Goal: Find specific page/section: Find specific page/section

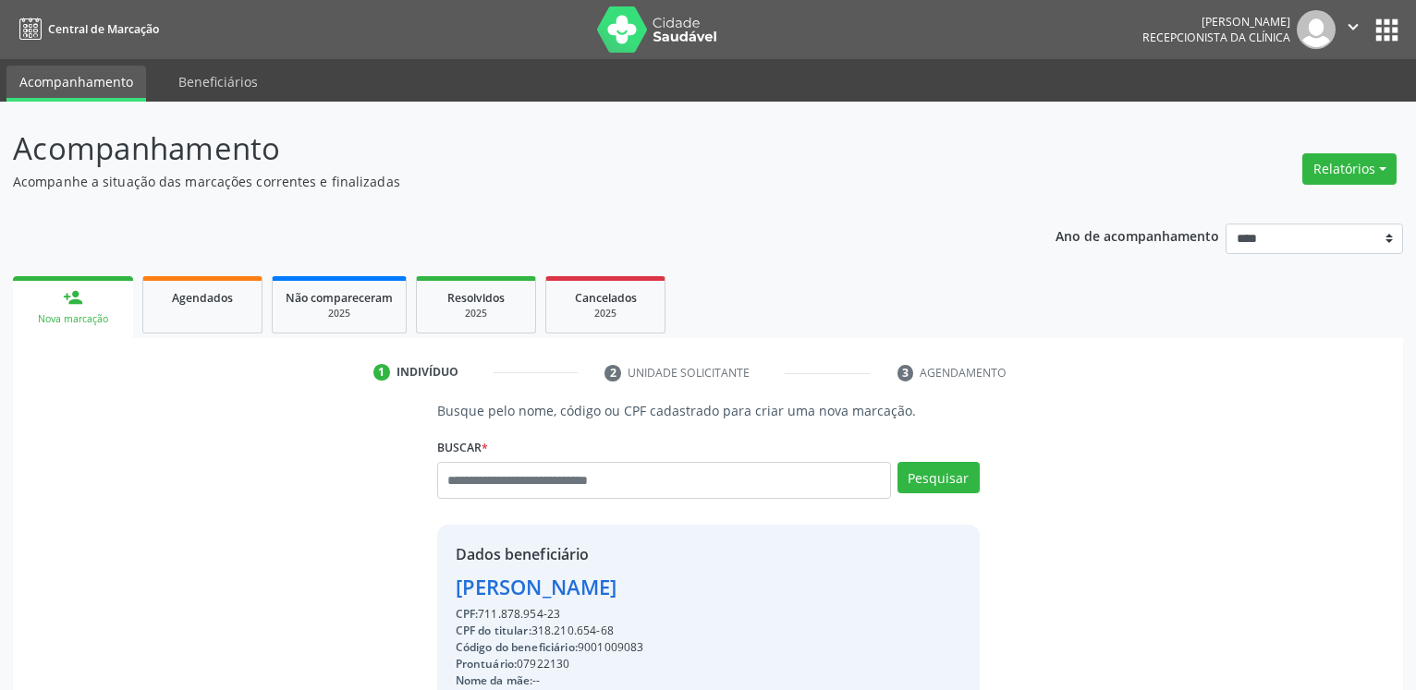
drag, startPoint x: 449, startPoint y: 600, endPoint x: 747, endPoint y: 596, distance: 297.6
click at [747, 596] on div "Dados beneficiário [PERSON_NAME] CPF: 711.878.954-23 CPF do titular: 318.210.65…" at bounding box center [708, 702] width 542 height 355
copy div "[PERSON_NAME]"
click at [592, 479] on input "text" at bounding box center [664, 480] width 454 height 37
type input "**********"
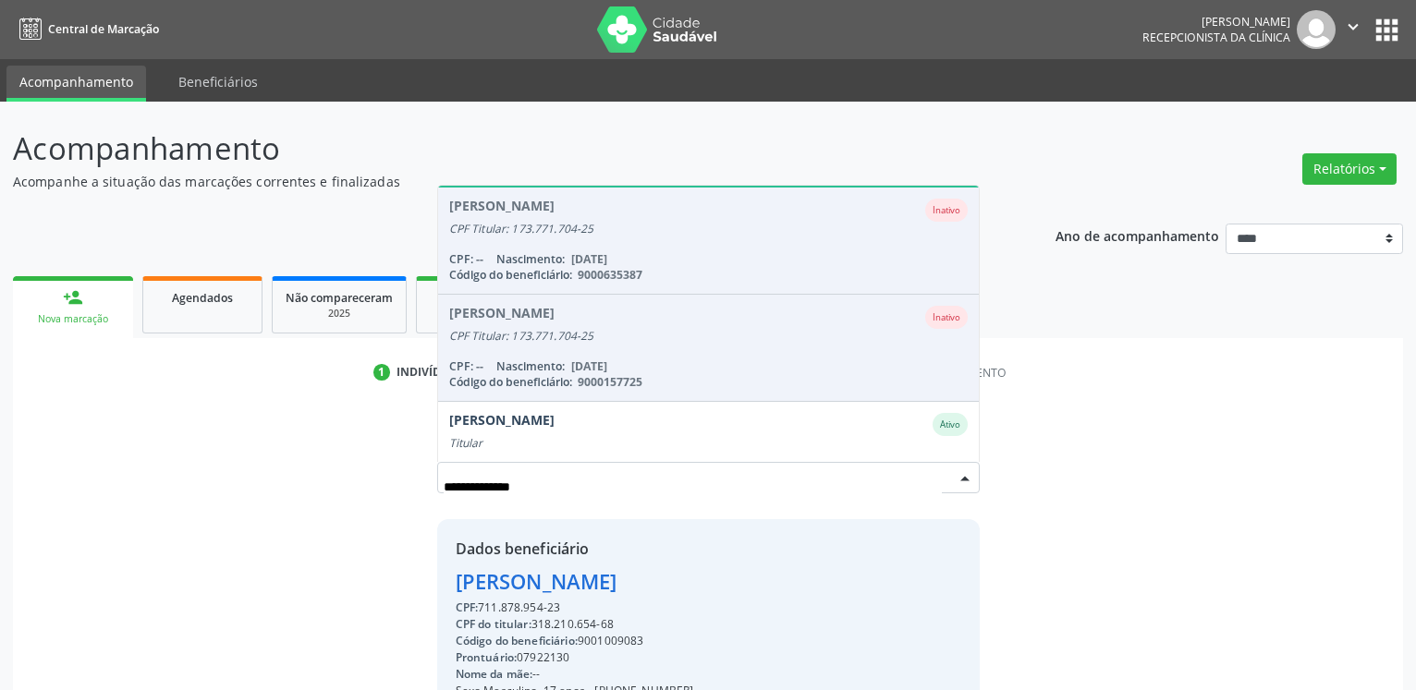
scroll to position [152, 0]
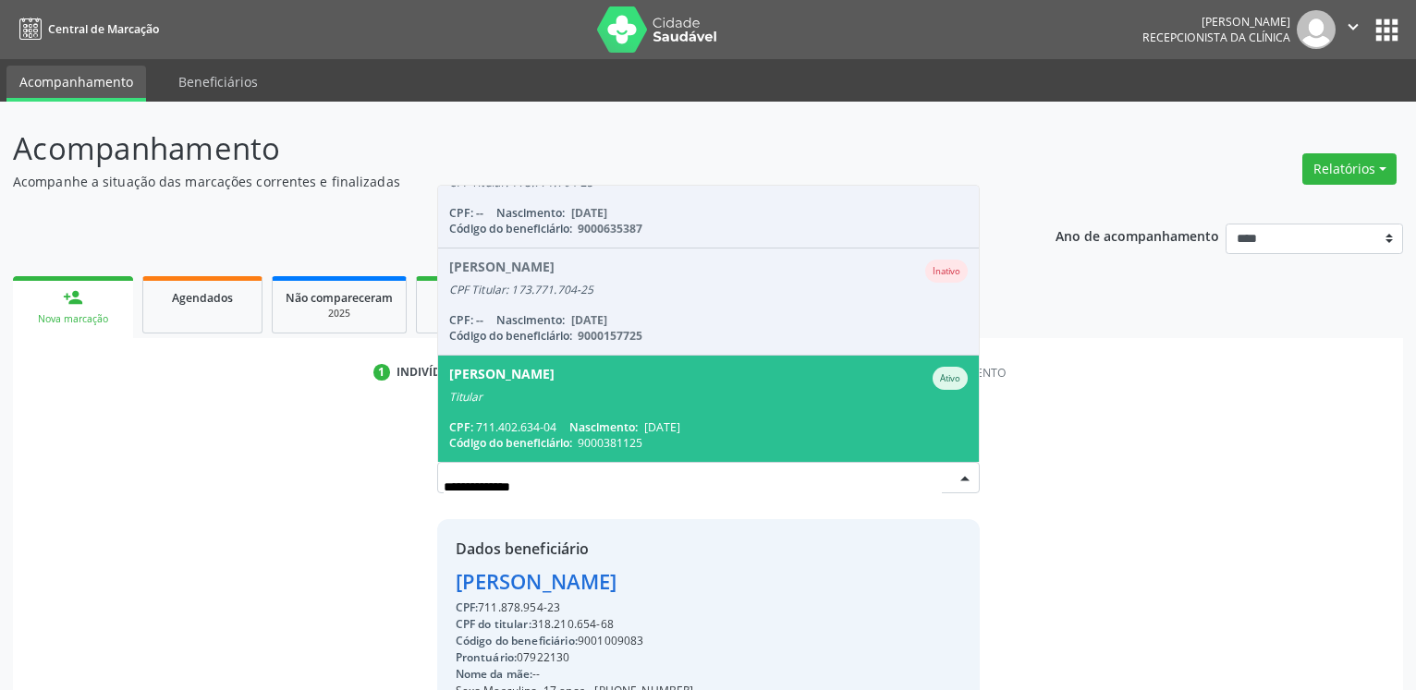
click at [639, 390] on div "[PERSON_NAME]" at bounding box center [708, 378] width 518 height 23
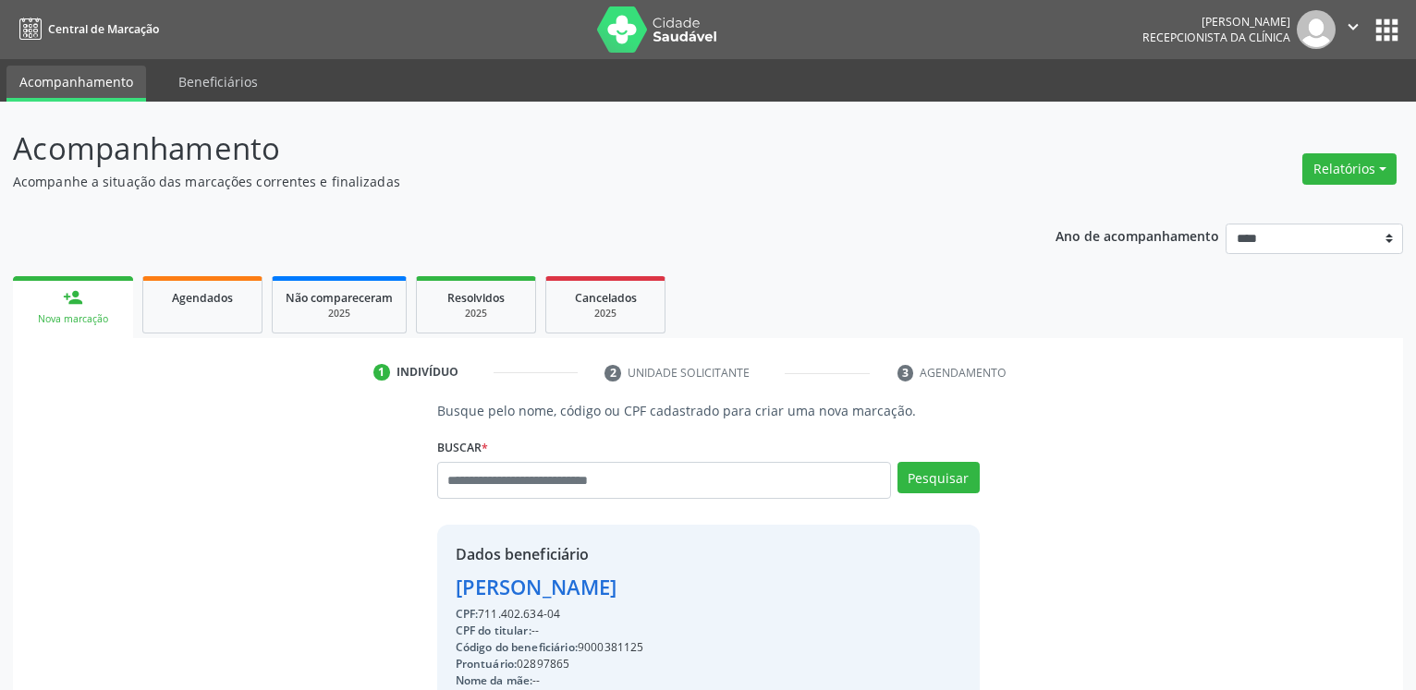
drag, startPoint x: 454, startPoint y: 590, endPoint x: 695, endPoint y: 595, distance: 241.2
click at [695, 595] on div "Dados beneficiário [PERSON_NAME] CPF: 711.402.634-04 CPF do titular: -- Código …" at bounding box center [708, 702] width 542 height 355
copy div "[PERSON_NAME]"
click at [606, 474] on input "text" at bounding box center [664, 480] width 454 height 37
type input "**********"
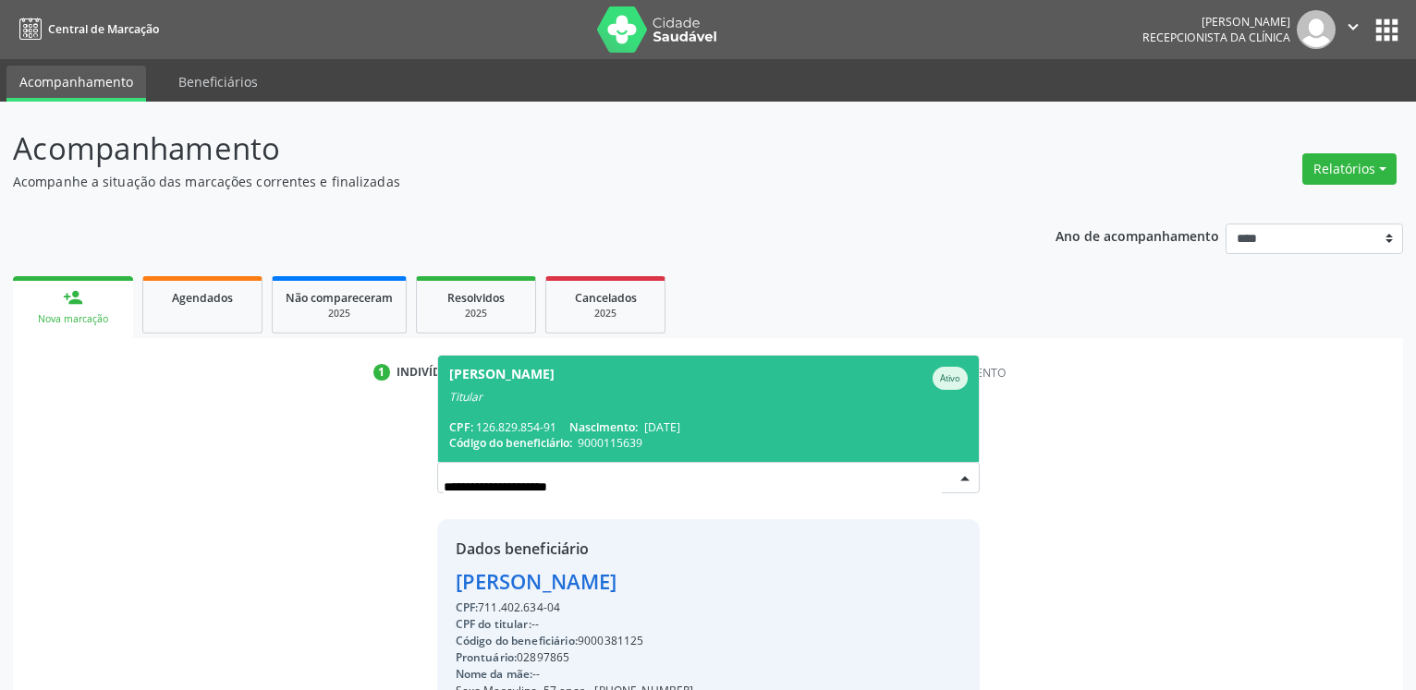
click at [612, 390] on div "Titular" at bounding box center [708, 397] width 518 height 15
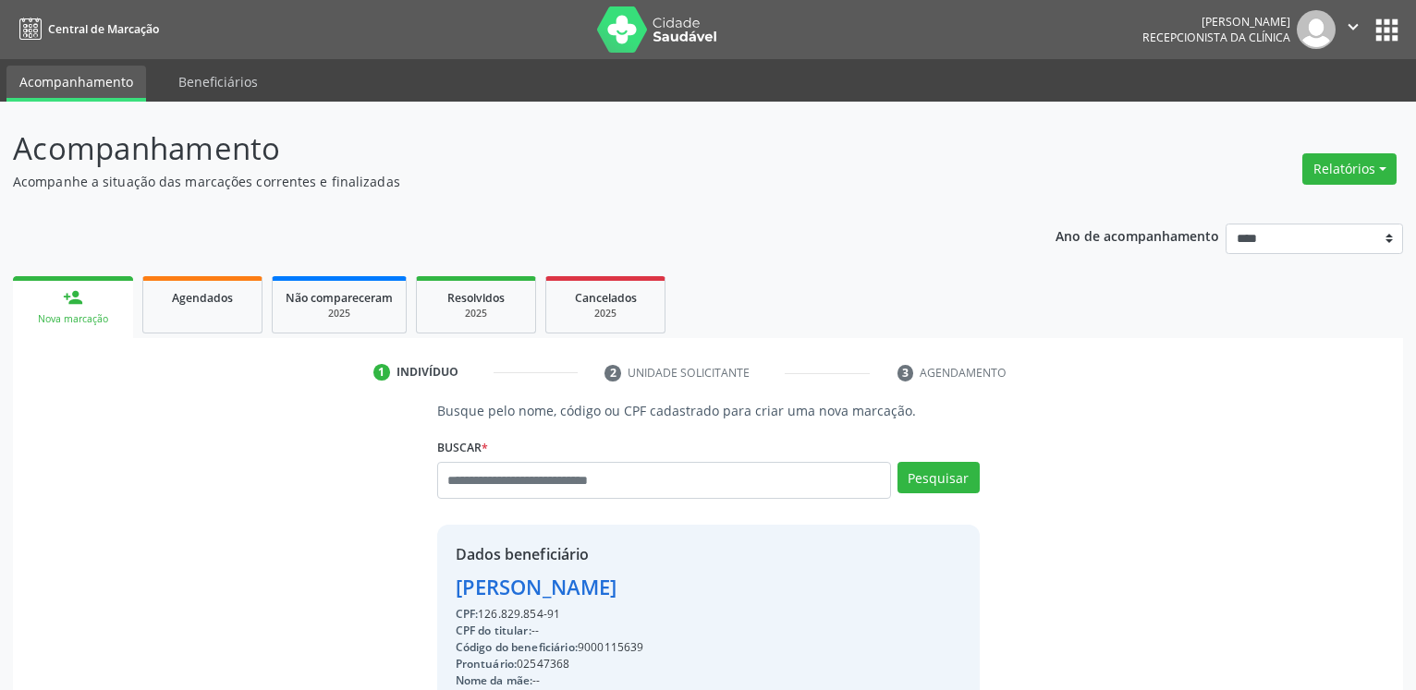
drag, startPoint x: 453, startPoint y: 590, endPoint x: 749, endPoint y: 597, distance: 296.7
click at [749, 597] on div "Dados beneficiário [PERSON_NAME] CPF: 126.829.854-91 CPF do titular: -- Código …" at bounding box center [708, 702] width 542 height 355
copy div "[PERSON_NAME]"
click at [557, 485] on input "text" at bounding box center [664, 480] width 454 height 37
type input "**********"
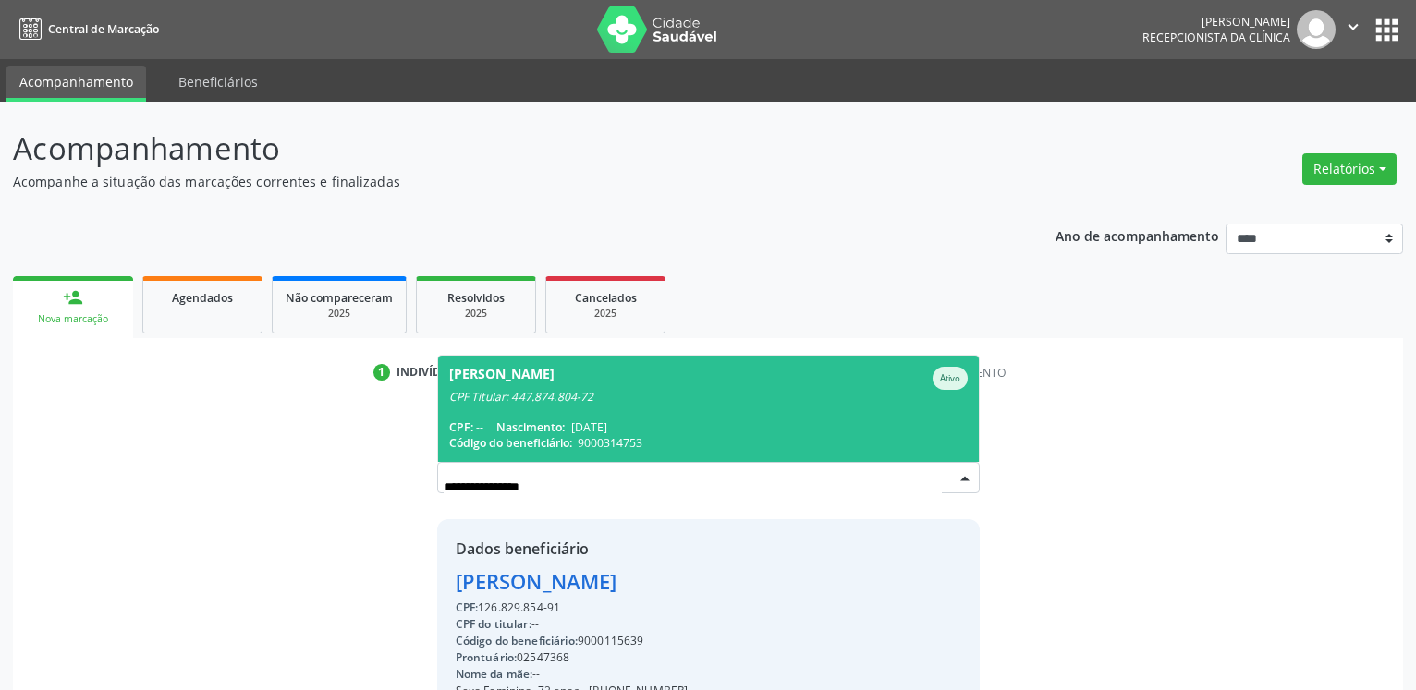
click at [727, 422] on div "CPF: -- Nascimento: [DATE]" at bounding box center [708, 428] width 518 height 16
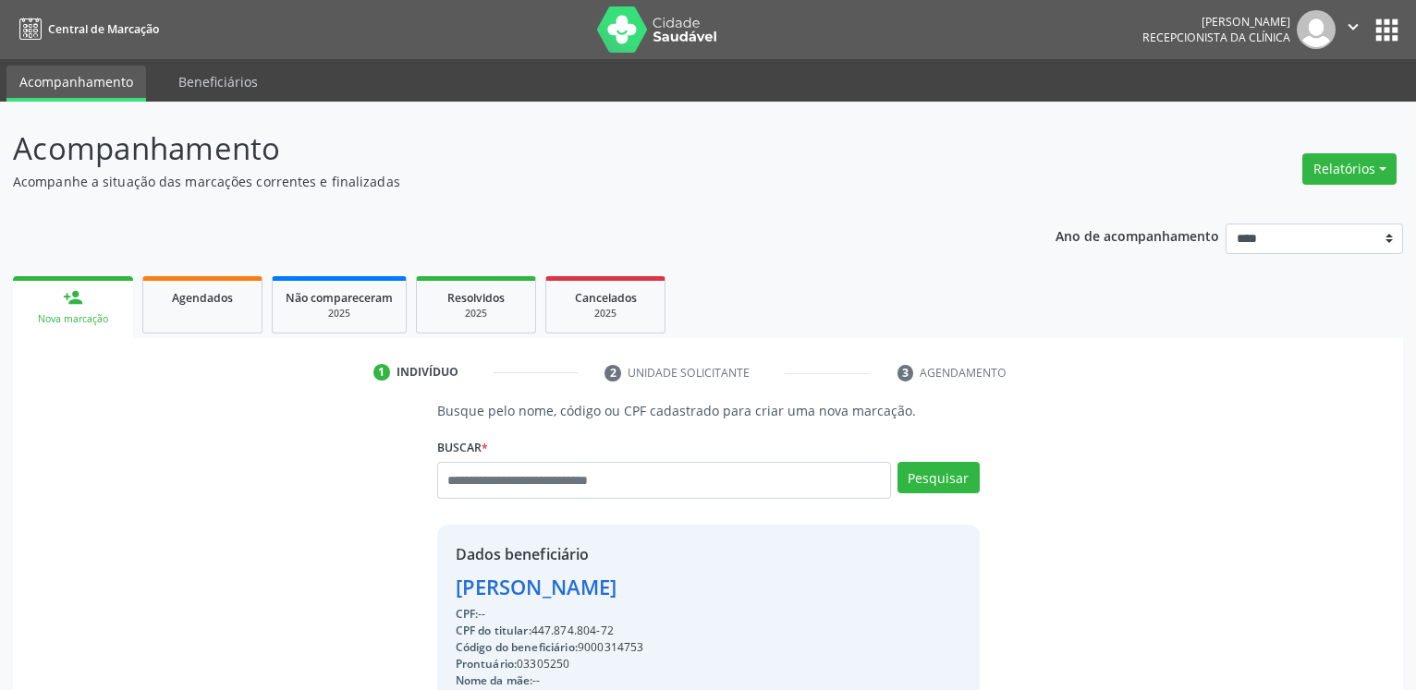
drag, startPoint x: 451, startPoint y: 590, endPoint x: 736, endPoint y: 588, distance: 284.6
click at [736, 588] on div "Dados beneficiário [PERSON_NAME] CPF: -- CPF do titular: 447.874.804-72 Código …" at bounding box center [708, 702] width 542 height 355
copy div "[PERSON_NAME]"
